Goal: Task Accomplishment & Management: Manage account settings

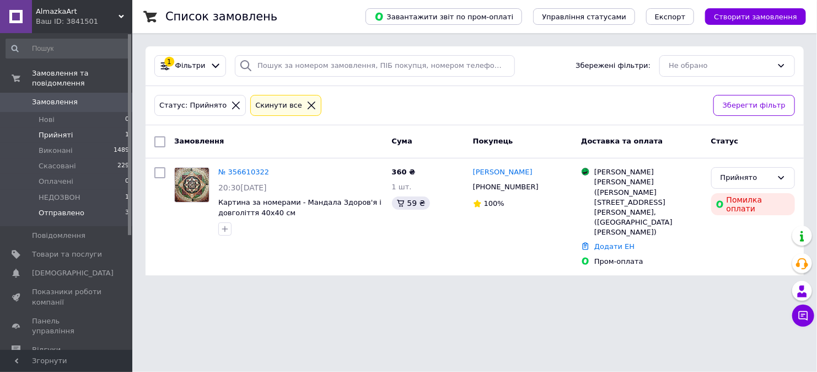
click at [84, 205] on li "Отправлено 3" at bounding box center [68, 215] width 136 height 21
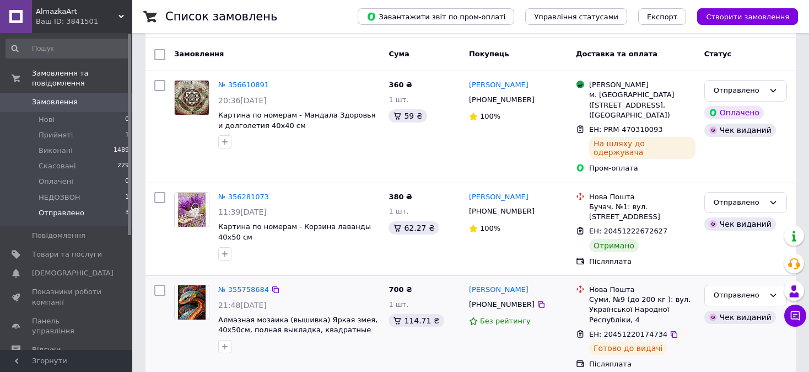
scroll to position [90, 0]
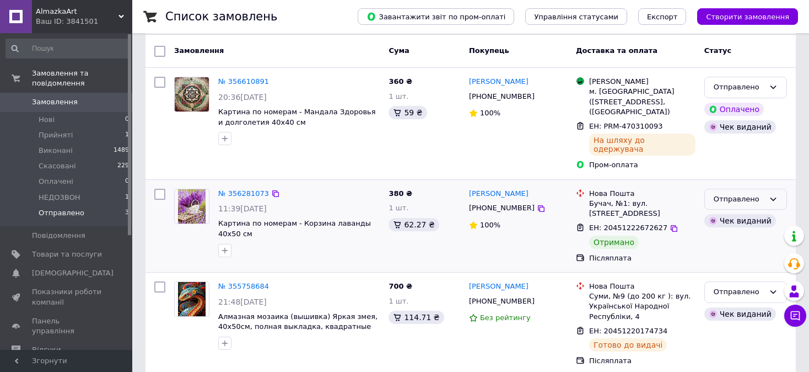
click at [735, 193] on div "Отправлено" at bounding box center [739, 199] width 51 height 12
click at [730, 232] on li "Виконано" at bounding box center [746, 242] width 82 height 20
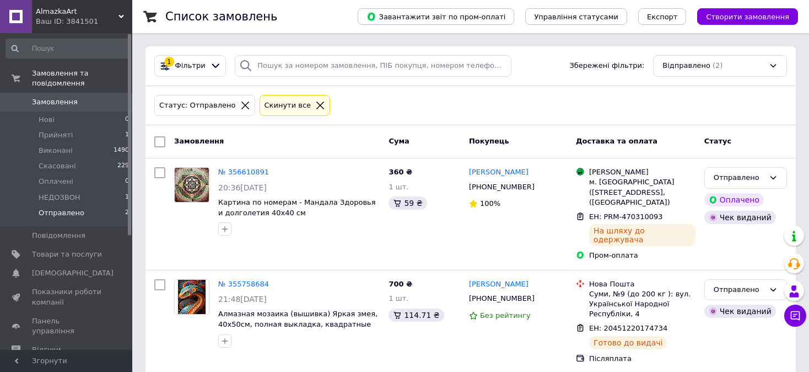
click at [58, 97] on span "Замовлення" at bounding box center [55, 102] width 46 height 10
